Goal: Book appointment/travel/reservation

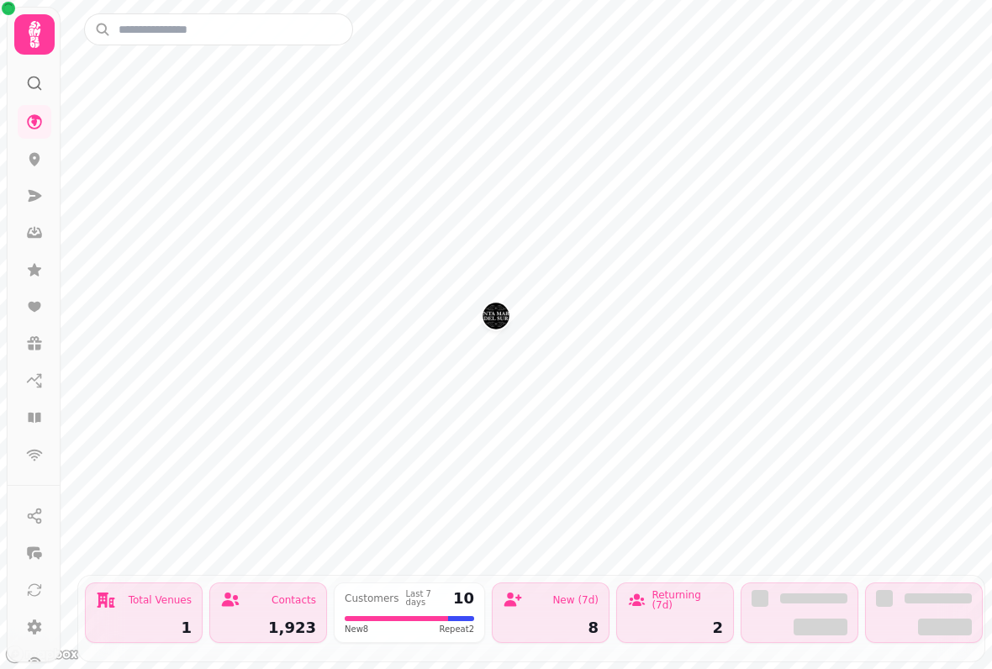
click at [38, 42] on icon at bounding box center [35, 34] width 12 height 27
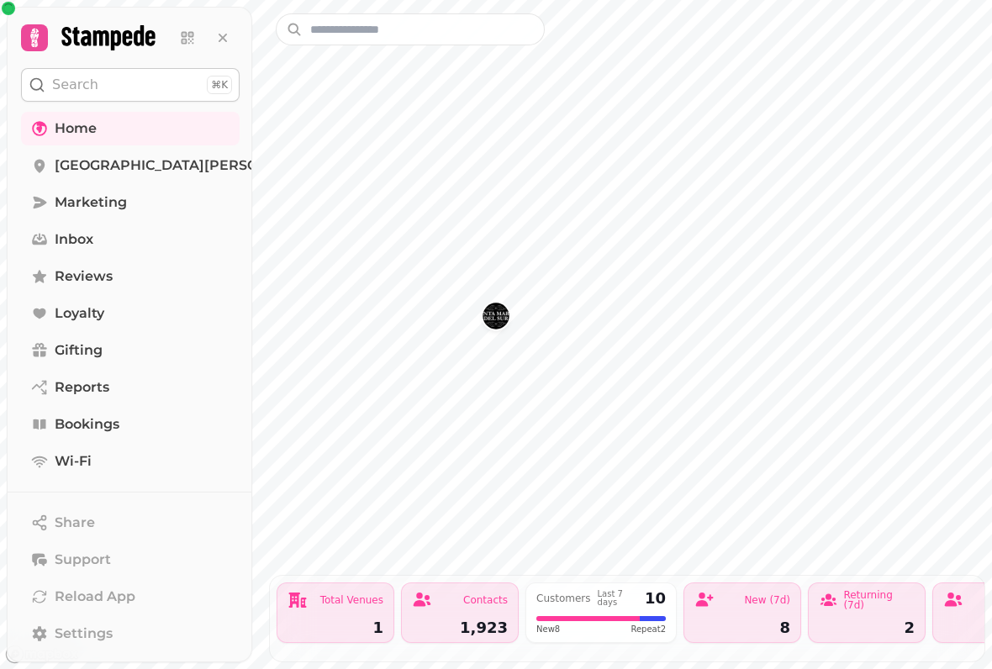
click at [186, 164] on span "[GEOGRAPHIC_DATA][PERSON_NAME]" at bounding box center [189, 165] width 269 height 20
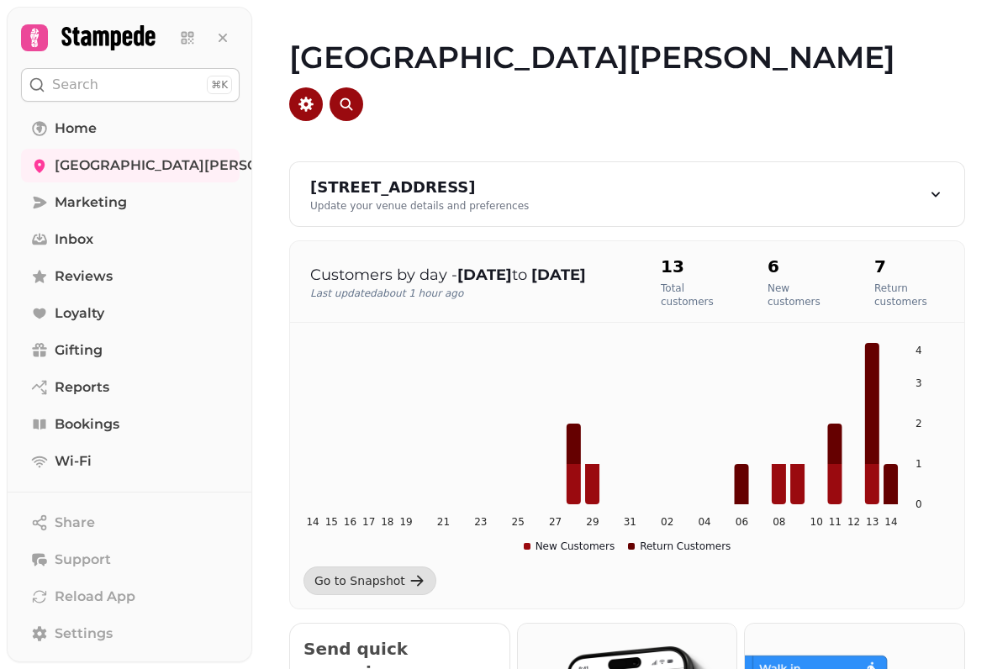
click at [117, 429] on span "Bookings" at bounding box center [87, 424] width 65 height 20
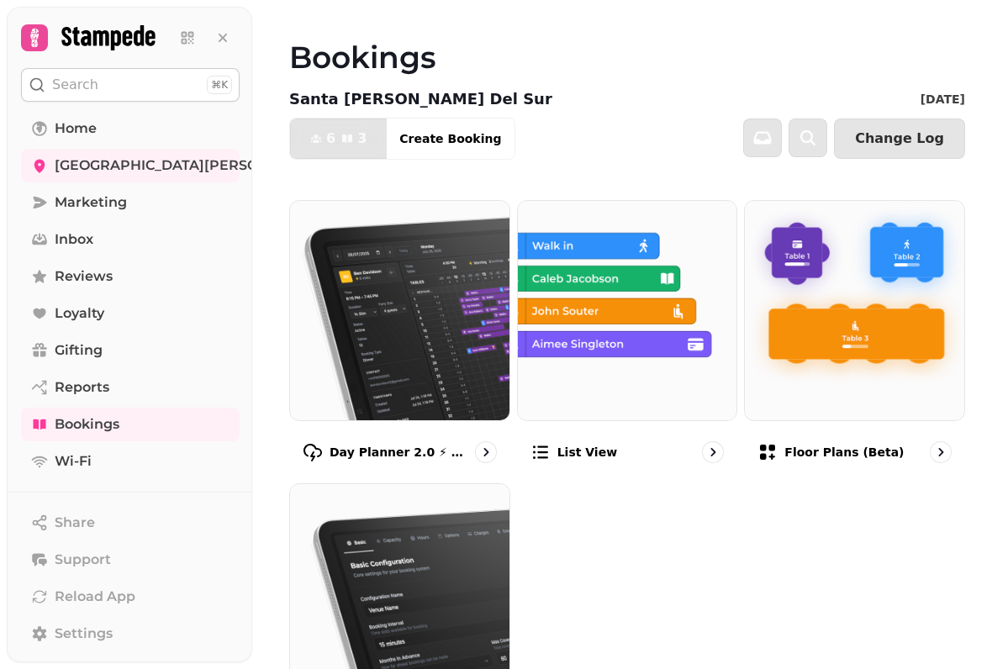
click at [842, 371] on img at bounding box center [854, 310] width 219 height 219
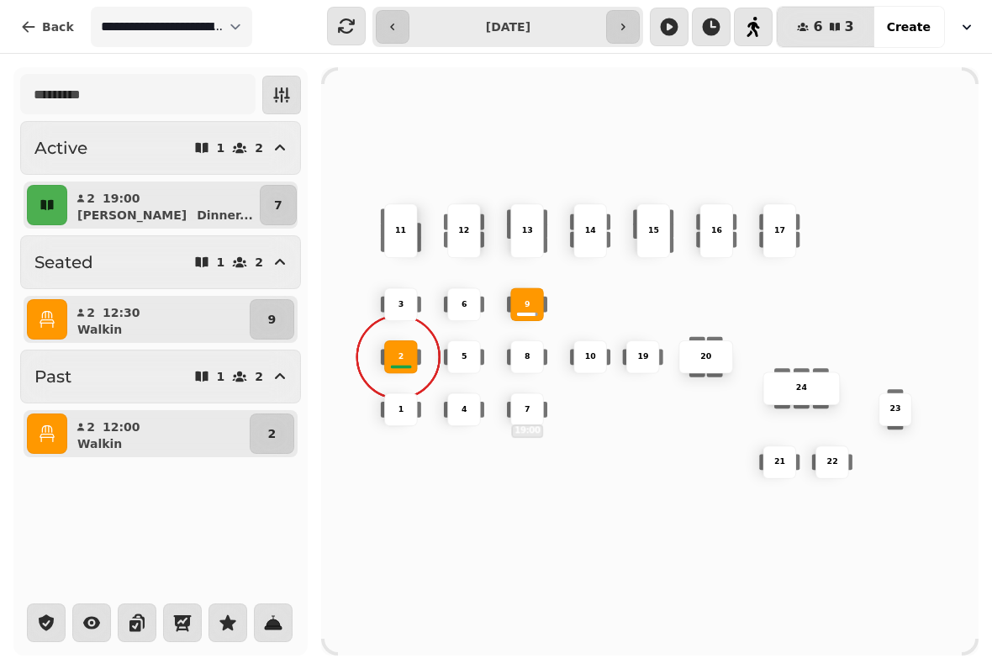
click at [628, 20] on icon "button" at bounding box center [622, 26] width 13 height 13
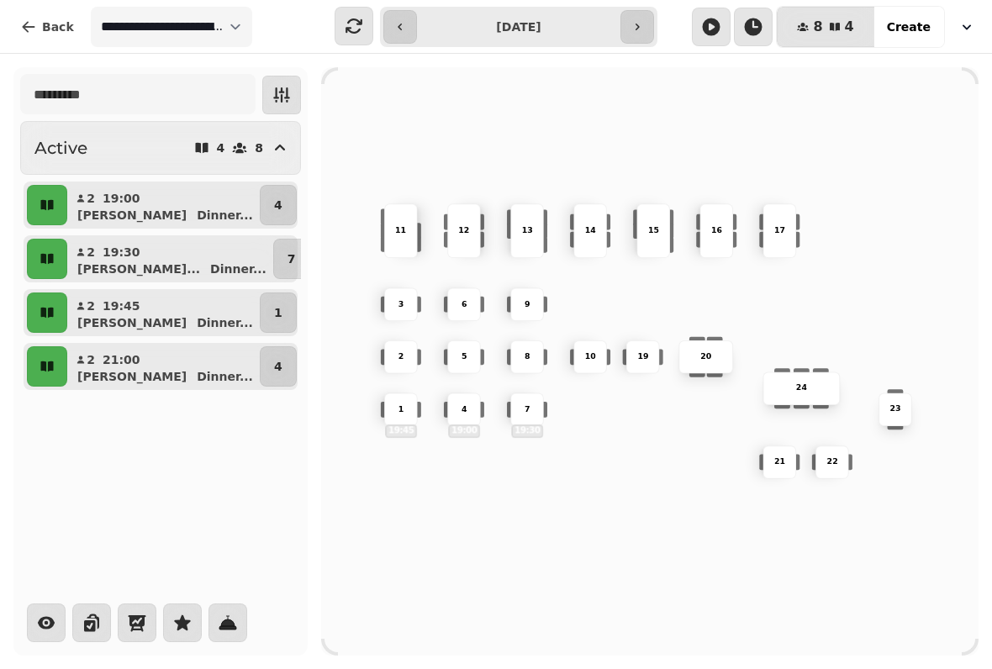
click at [389, 345] on div "2" at bounding box center [401, 357] width 34 height 34
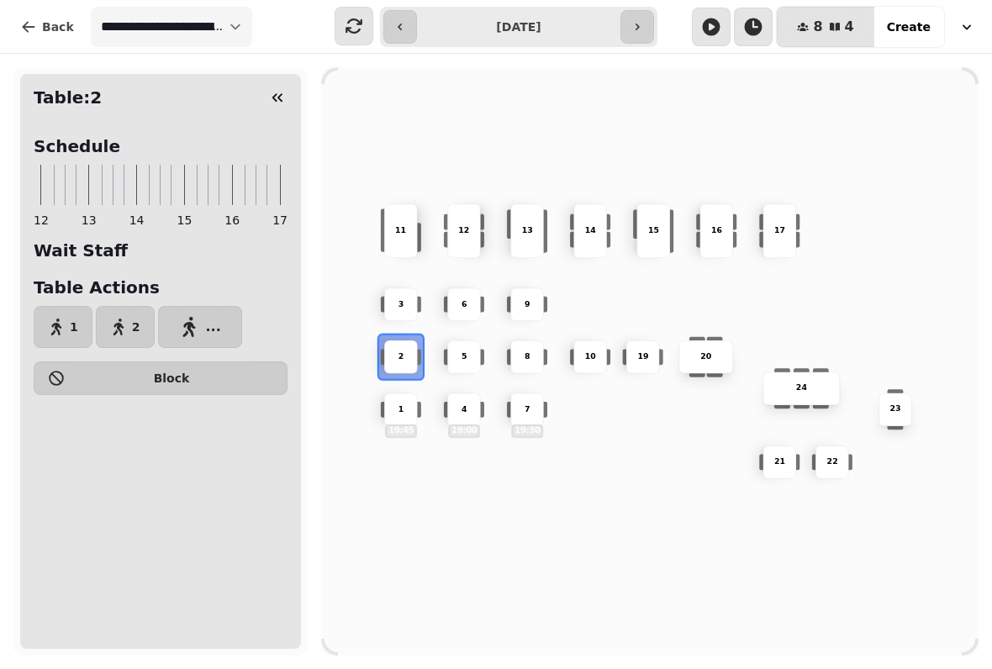
click at [68, 320] on button "1" at bounding box center [63, 327] width 59 height 42
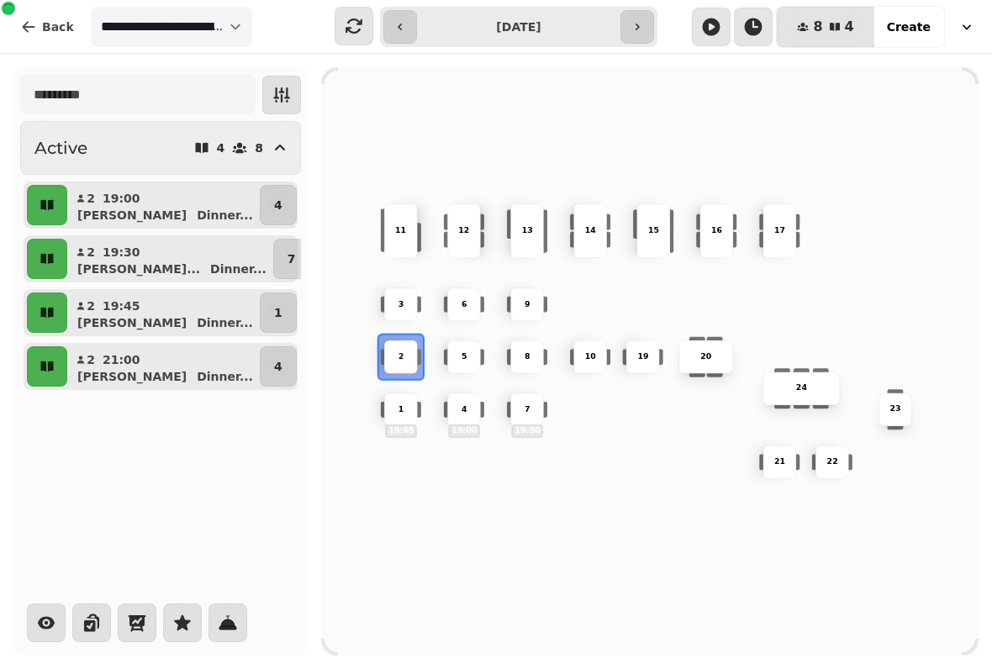
click at [392, 27] on button "button" at bounding box center [400, 27] width 34 height 34
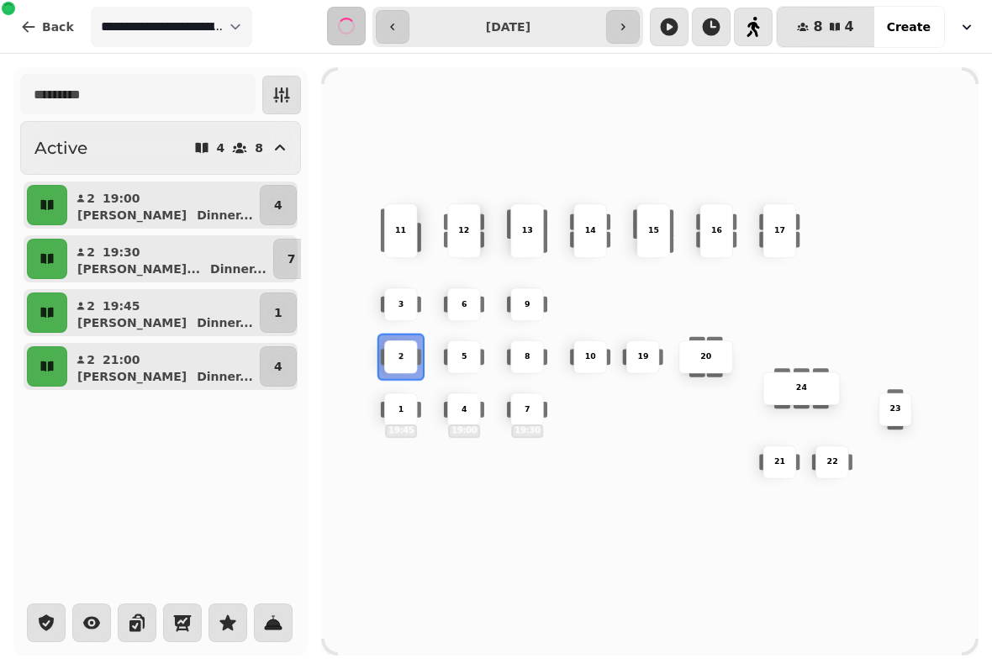
click at [391, 15] on button "button" at bounding box center [393, 27] width 34 height 34
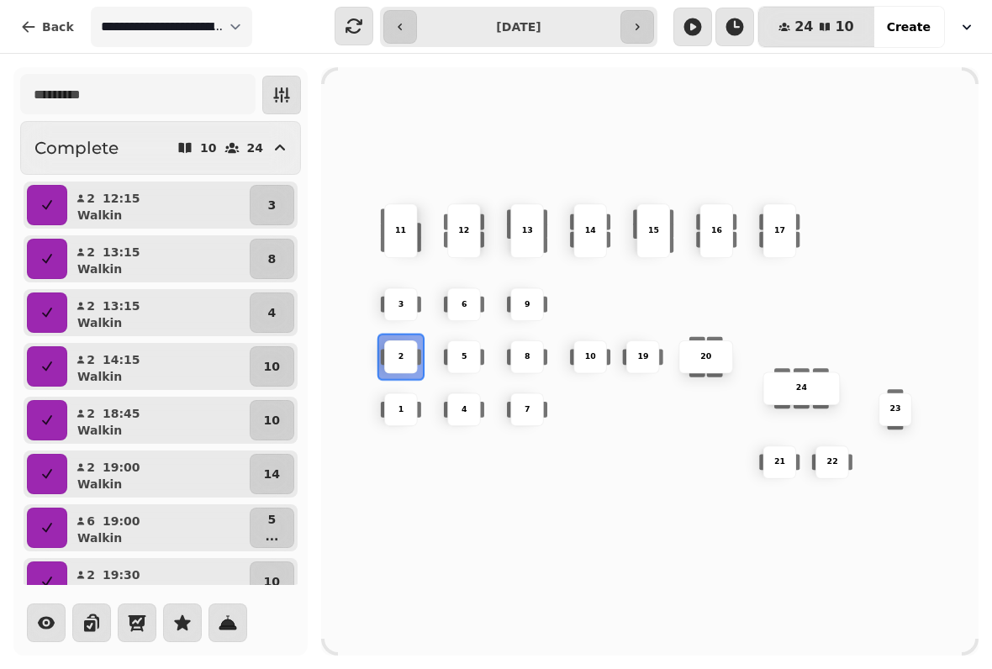
click at [644, 24] on icon "button" at bounding box center [636, 26] width 13 height 13
type input "**********"
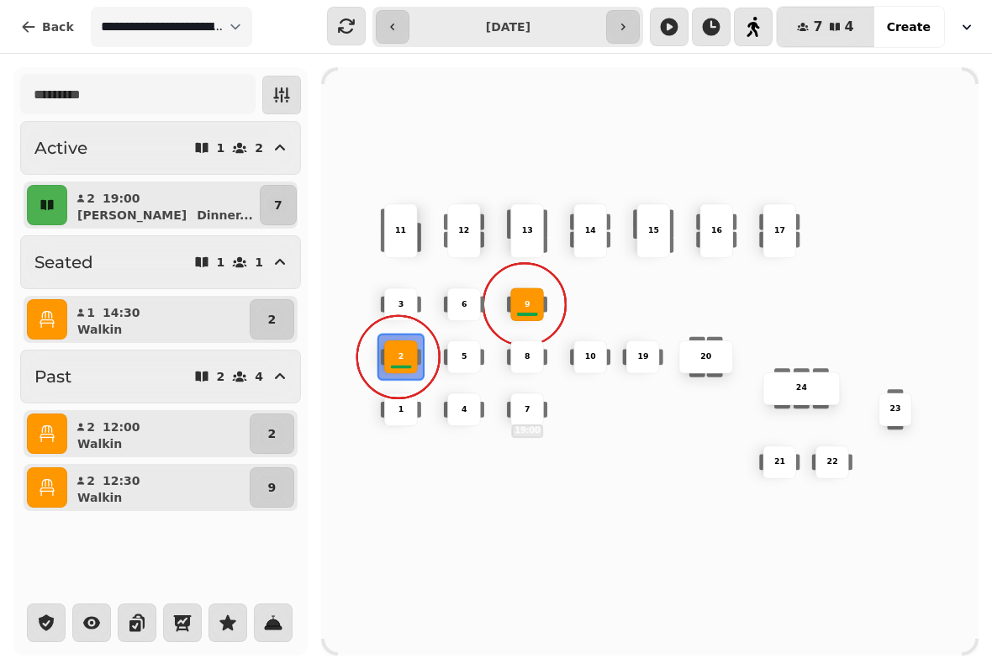
click at [396, 298] on div "3" at bounding box center [401, 304] width 32 height 12
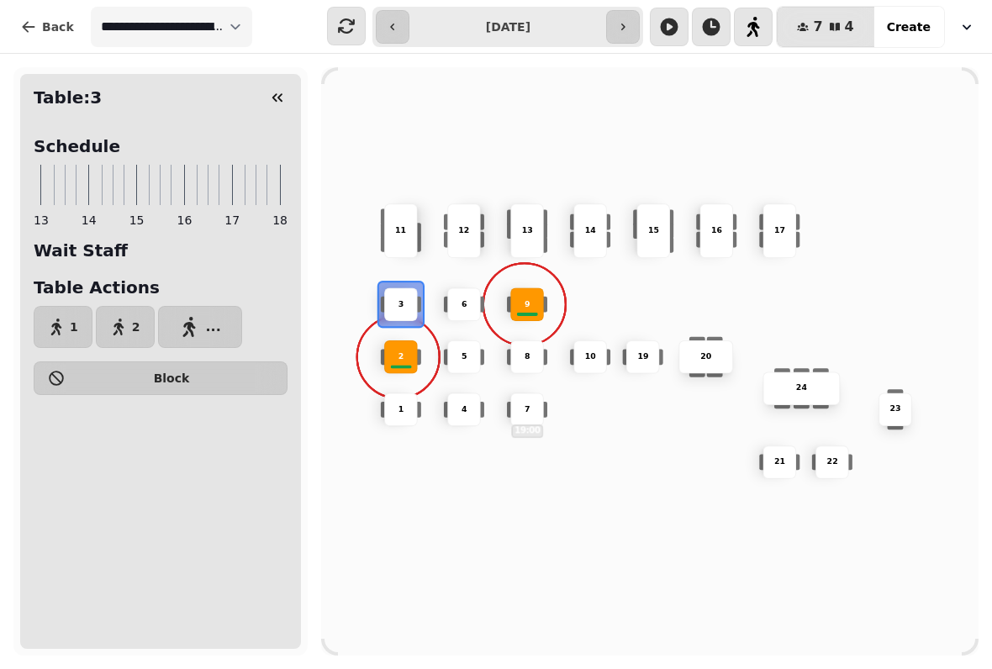
click at [131, 317] on button "2" at bounding box center [125, 327] width 59 height 42
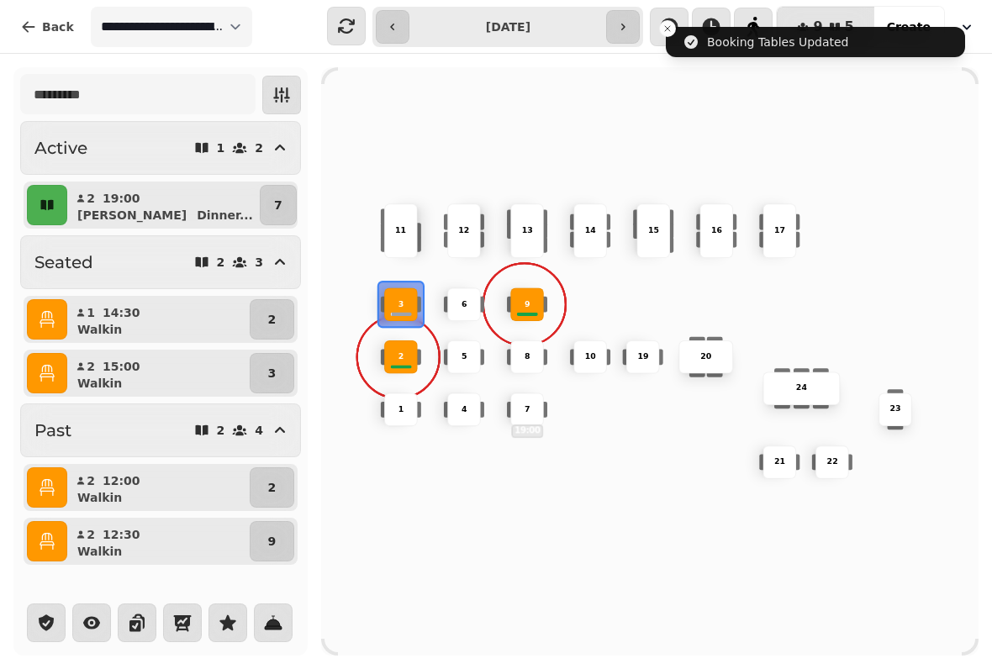
click at [397, 410] on div "1" at bounding box center [401, 410] width 34 height 34
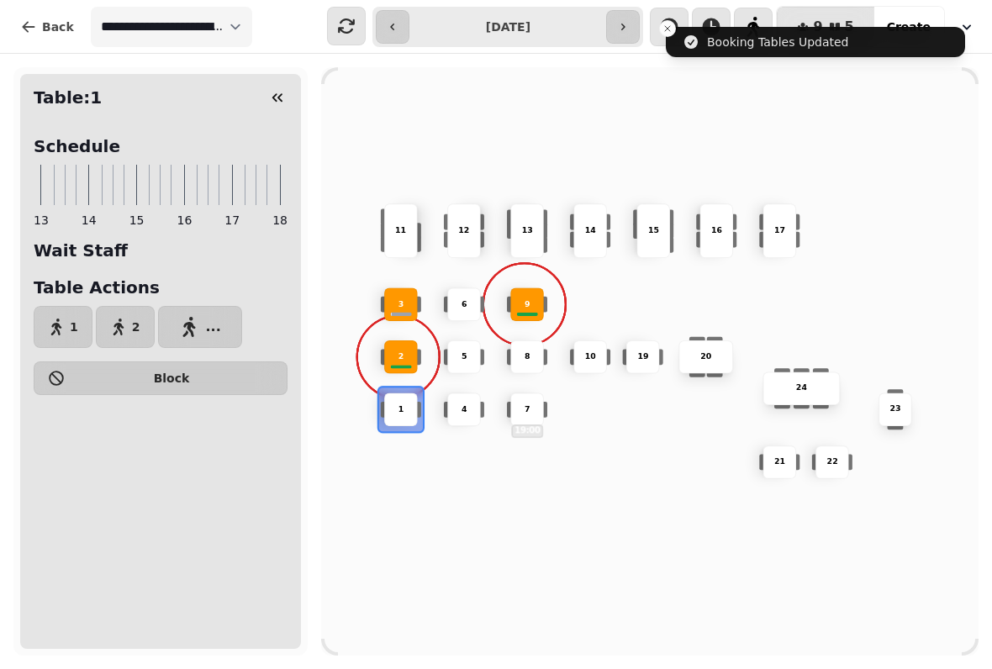
click at [73, 319] on button "1" at bounding box center [63, 327] width 59 height 42
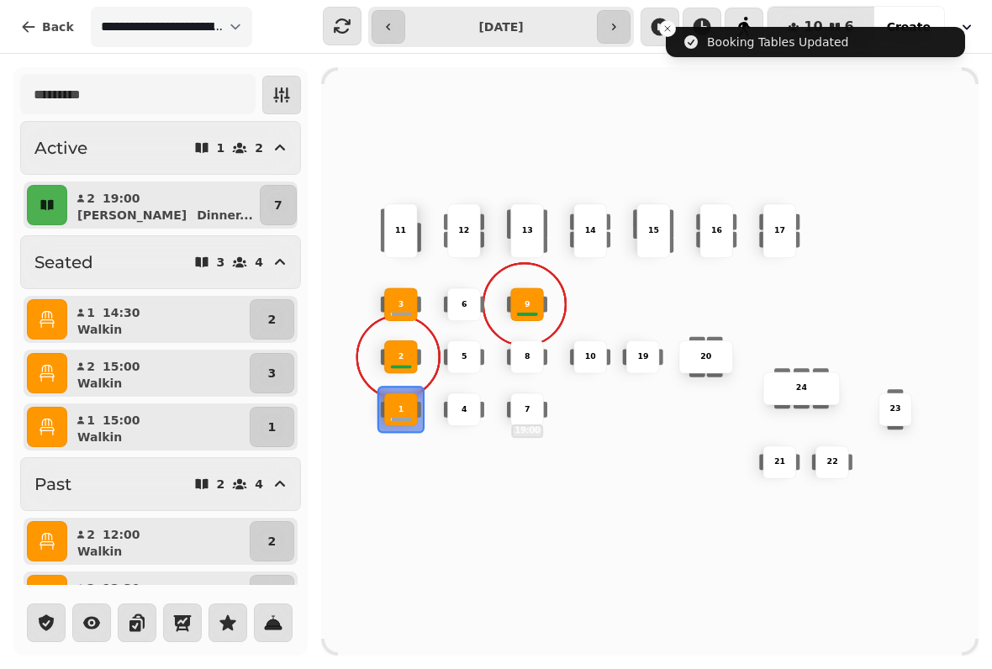
click at [406, 345] on div "2" at bounding box center [401, 357] width 34 height 34
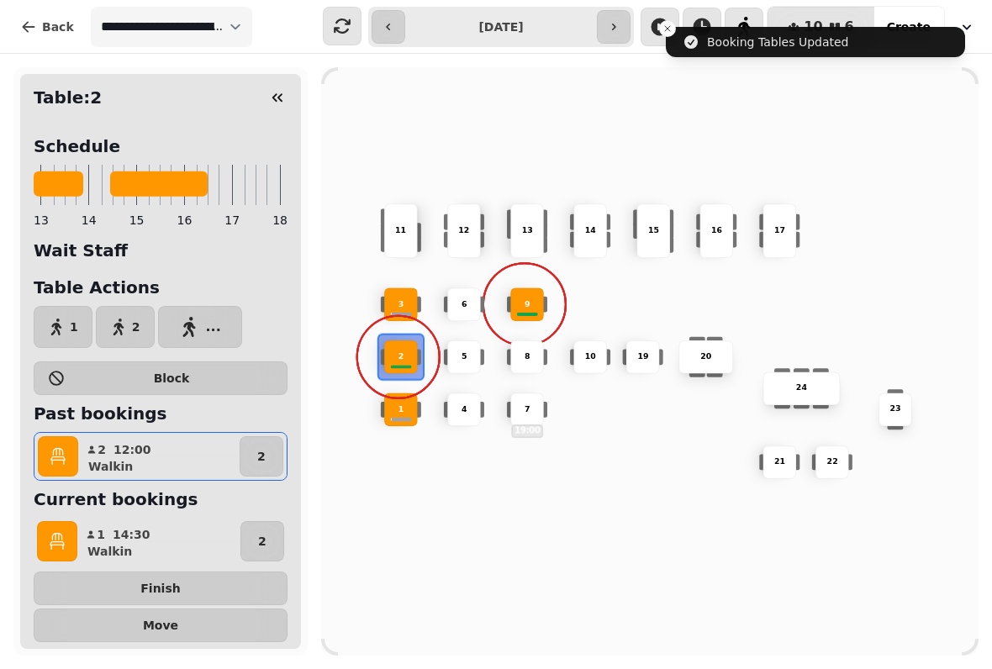
click at [61, 454] on icon "button" at bounding box center [58, 456] width 17 height 17
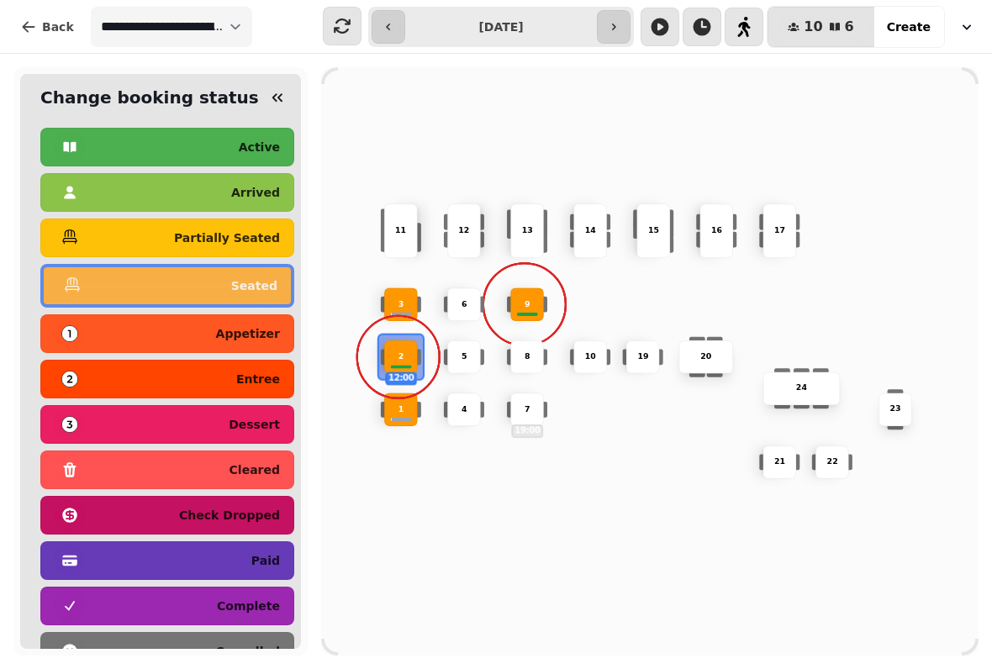
click at [249, 600] on p "complete" at bounding box center [248, 606] width 63 height 12
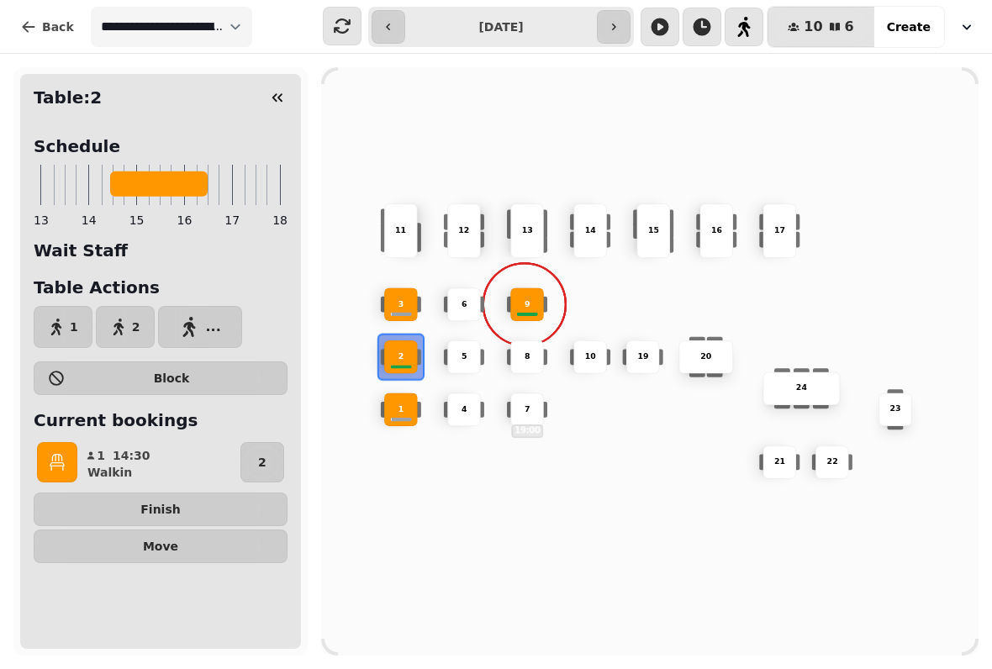
click at [522, 299] on div "9" at bounding box center [527, 304] width 32 height 12
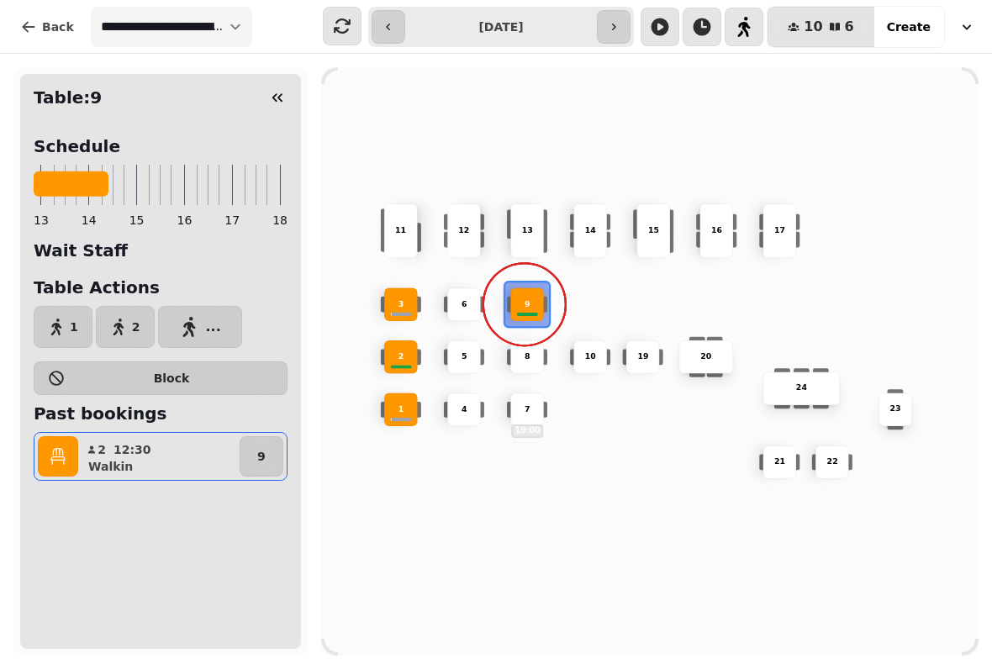
click at [58, 452] on icon "button" at bounding box center [58, 456] width 17 height 17
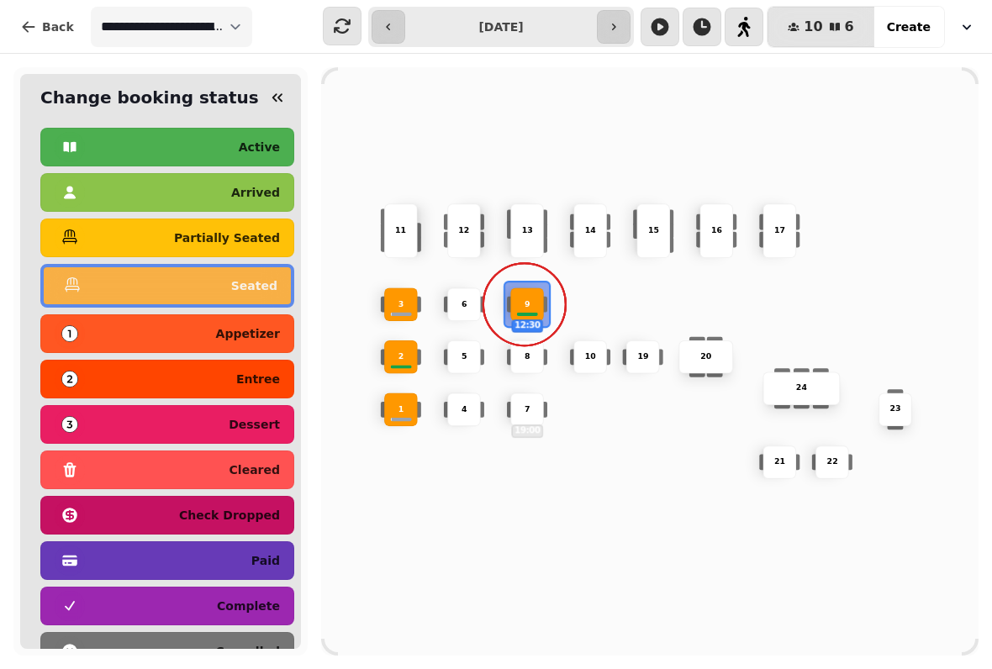
click at [248, 600] on p "complete" at bounding box center [248, 606] width 63 height 12
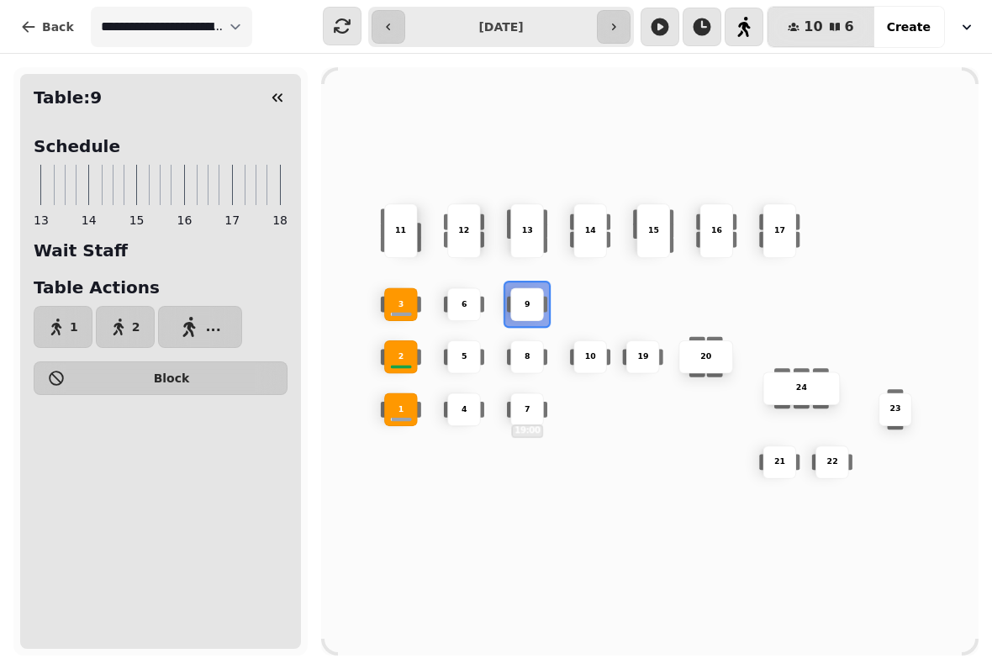
click at [274, 84] on button "button" at bounding box center [278, 98] width 34 height 34
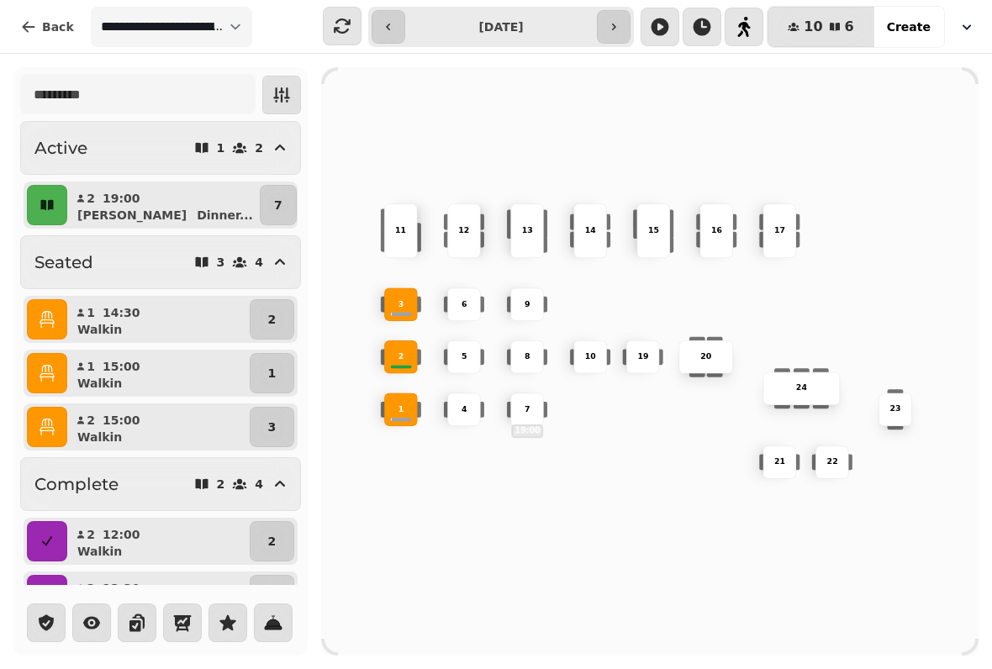
click at [589, 351] on p "10" at bounding box center [590, 357] width 11 height 12
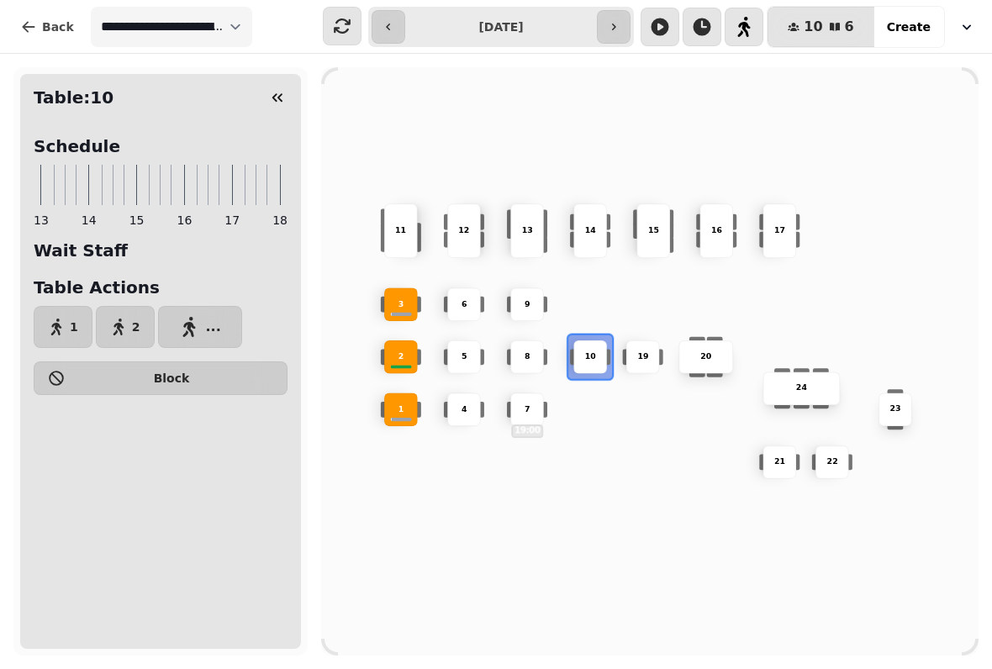
click at [60, 319] on icon "button" at bounding box center [56, 327] width 17 height 17
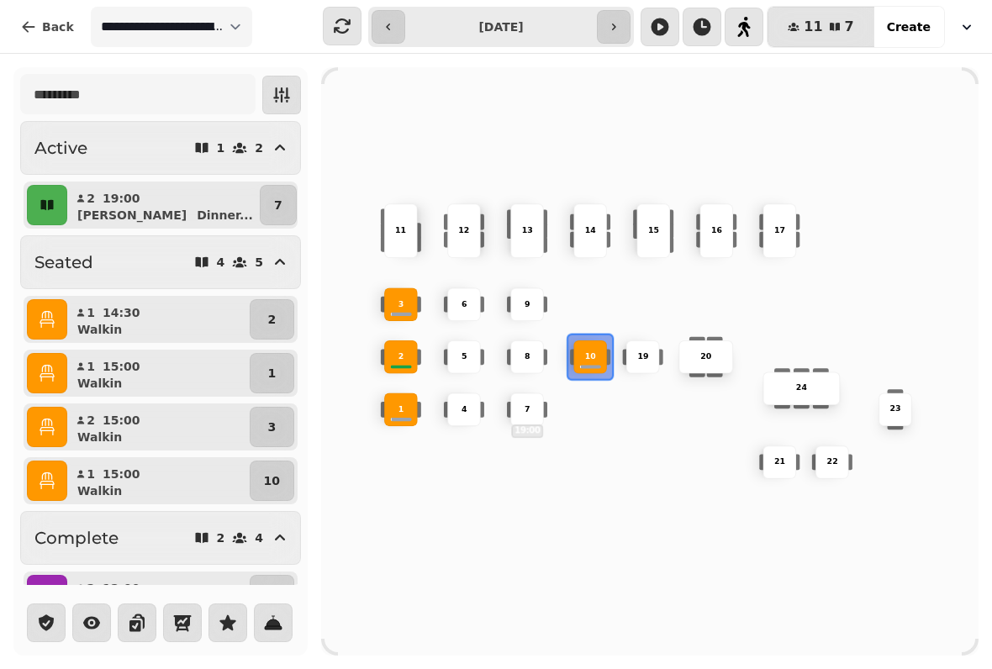
click at [404, 533] on div "10 2 19 20 4 5 11 9 15 24 16 7 19:00 17 23 22 3 21 1 13 6 8 12 14" at bounding box center [649, 361] width 657 height 526
click at [593, 353] on p "10" at bounding box center [590, 357] width 11 height 12
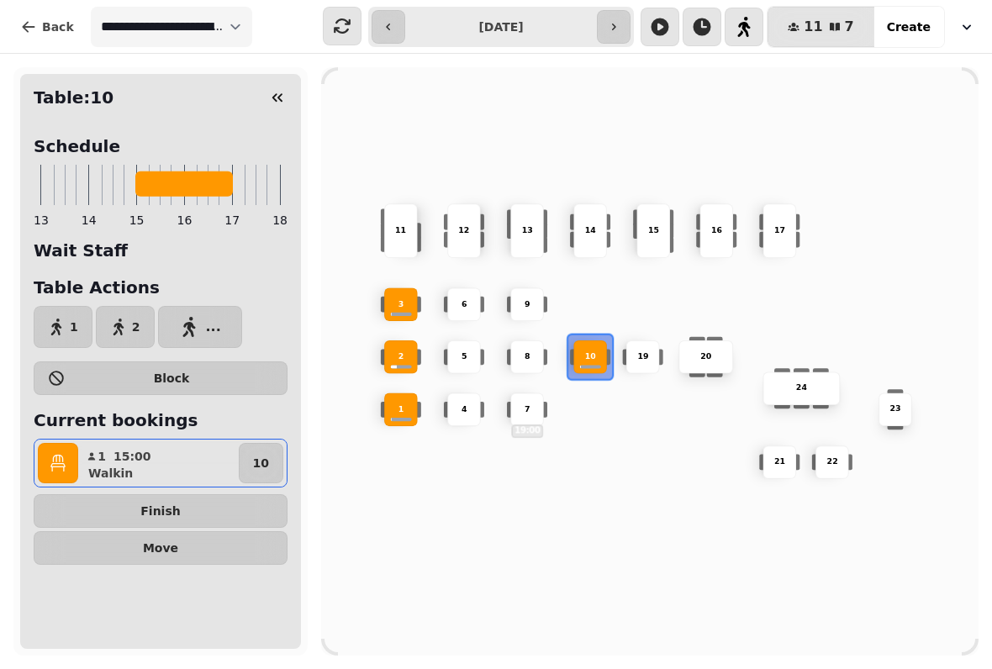
click at [66, 467] on icon "button" at bounding box center [58, 463] width 17 height 17
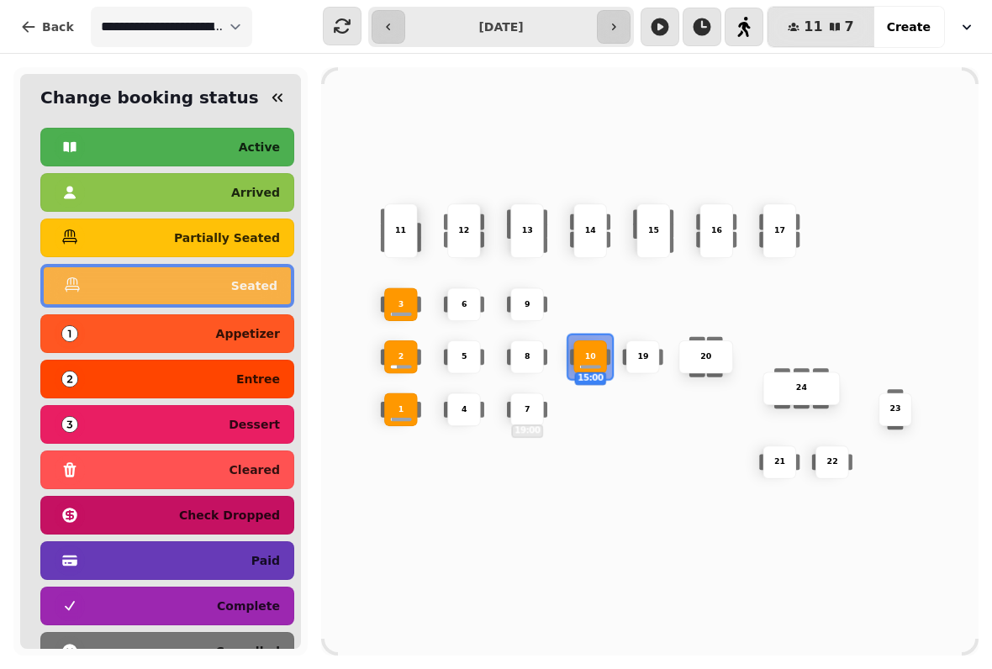
click at [246, 600] on p "complete" at bounding box center [248, 606] width 63 height 12
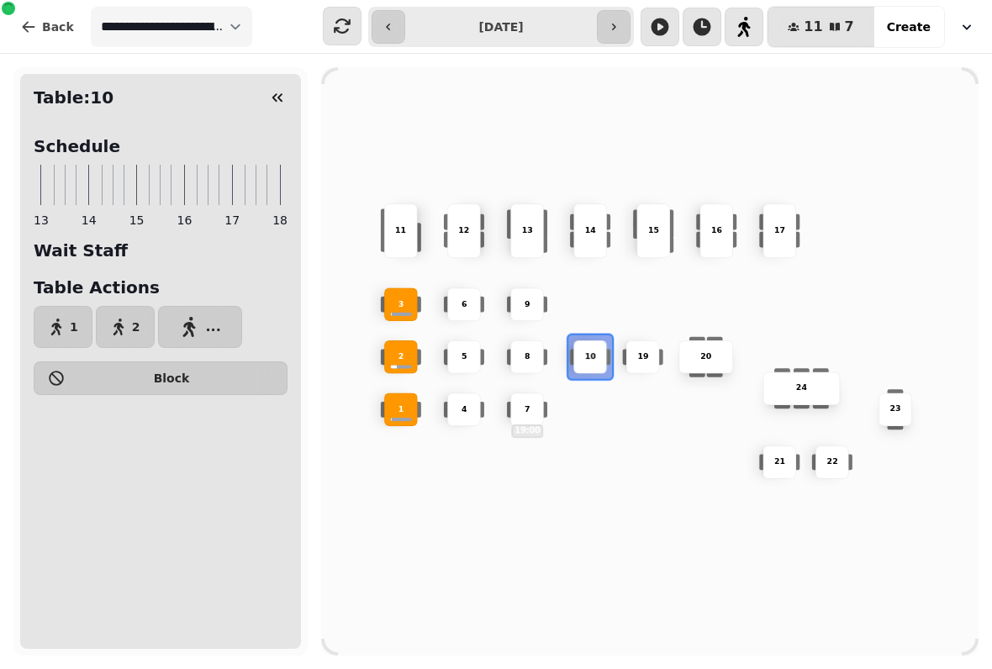
click at [398, 351] on p "2" at bounding box center [401, 357] width 6 height 12
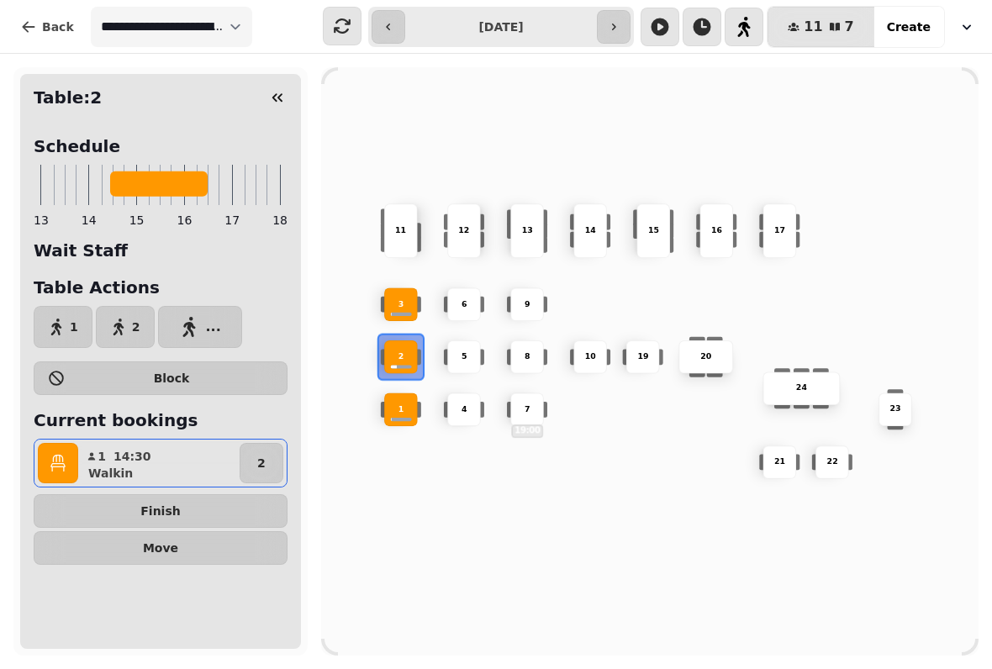
click at [167, 501] on button "Finish" at bounding box center [161, 511] width 254 height 34
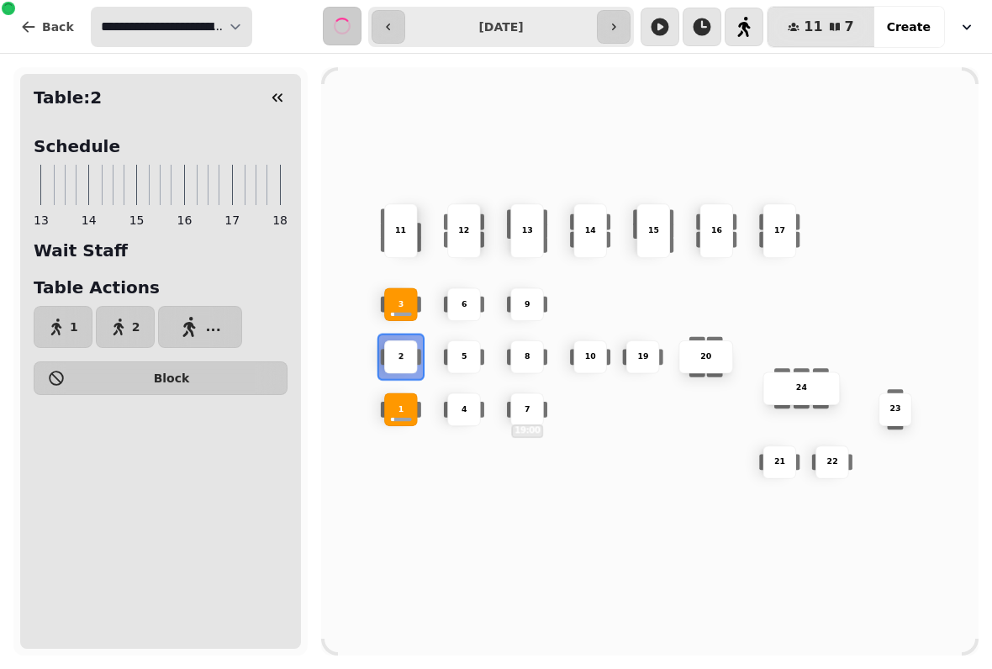
click at [229, 17] on select "**********" at bounding box center [171, 27] width 161 height 40
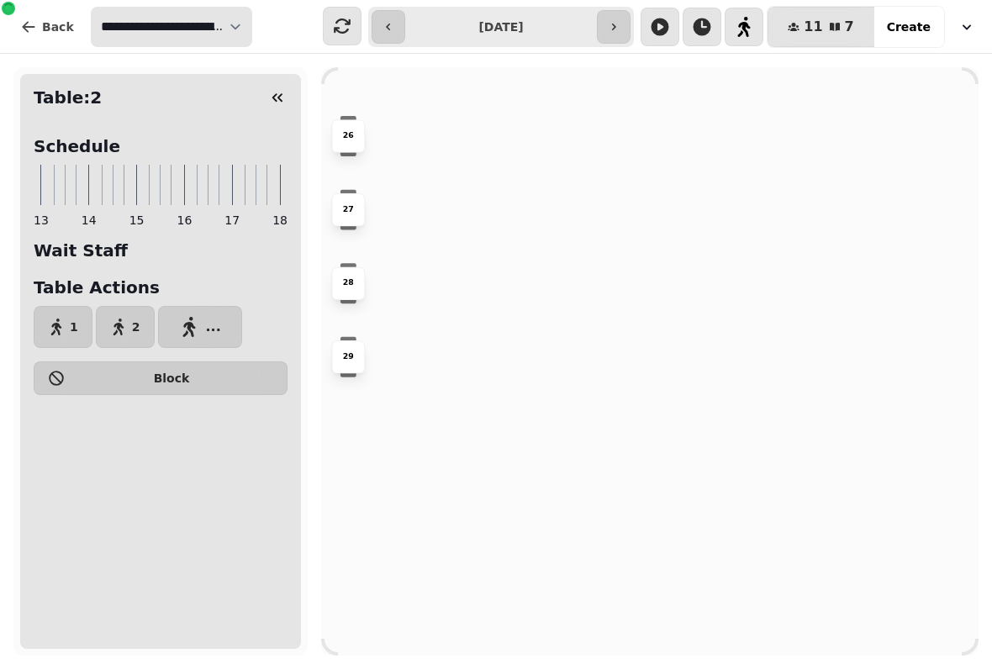
click at [225, 21] on select "**********" at bounding box center [171, 27] width 161 height 40
select select "**********"
